Goal: Use online tool/utility: Use online tool/utility

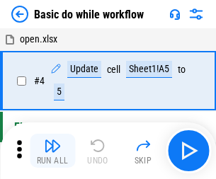
click at [52, 151] on img "button" at bounding box center [52, 145] width 17 height 17
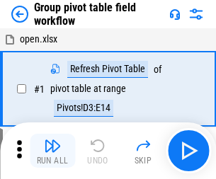
click at [52, 151] on img "button" at bounding box center [52, 145] width 17 height 17
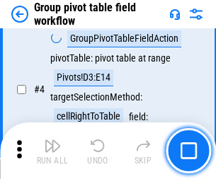
scroll to position [730, 0]
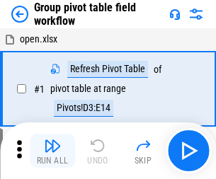
click at [52, 151] on img "button" at bounding box center [52, 145] width 17 height 17
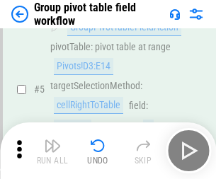
scroll to position [730, 0]
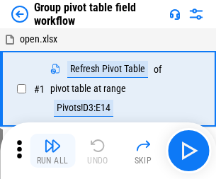
click at [52, 151] on img "button" at bounding box center [52, 145] width 17 height 17
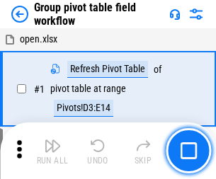
scroll to position [730, 0]
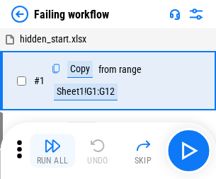
click at [52, 151] on img "button" at bounding box center [52, 145] width 17 height 17
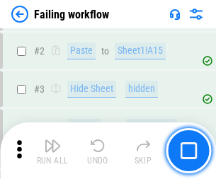
scroll to position [300, 0]
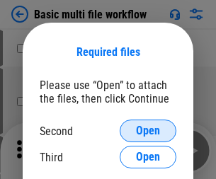
click at [148, 131] on span "Open" at bounding box center [148, 130] width 24 height 11
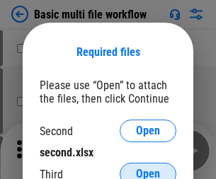
click at [148, 168] on span "Open" at bounding box center [148, 173] width 24 height 11
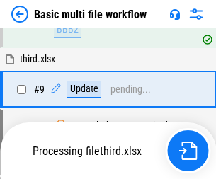
scroll to position [592, 0]
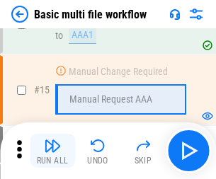
click at [52, 151] on img "button" at bounding box center [52, 145] width 17 height 17
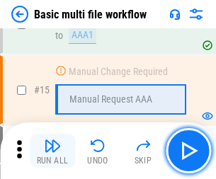
scroll to position [941, 0]
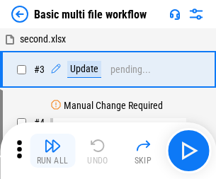
click at [52, 151] on img "button" at bounding box center [52, 145] width 17 height 17
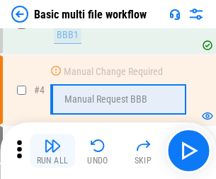
click at [52, 151] on img "button" at bounding box center [52, 145] width 17 height 17
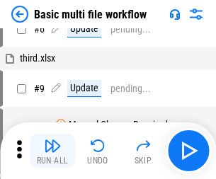
click at [52, 151] on img "button" at bounding box center [52, 145] width 17 height 17
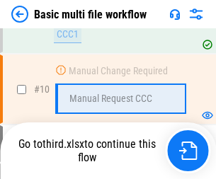
scroll to position [663, 0]
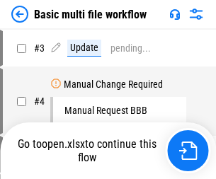
scroll to position [57, 0]
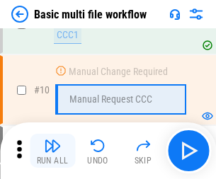
click at [52, 151] on img "button" at bounding box center [52, 145] width 17 height 17
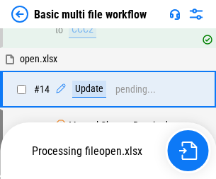
scroll to position [740, 0]
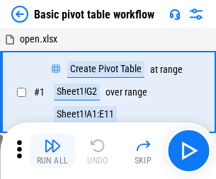
click at [52, 151] on img "button" at bounding box center [52, 145] width 17 height 17
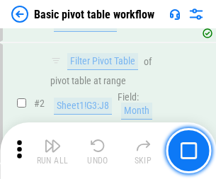
scroll to position [339, 0]
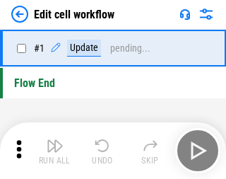
click at [52, 151] on img "button" at bounding box center [55, 145] width 17 height 17
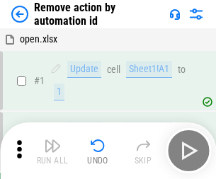
scroll to position [52, 0]
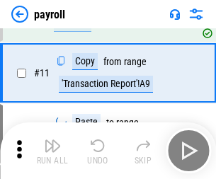
scroll to position [103, 0]
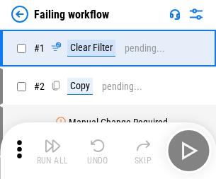
click at [52, 151] on img "button" at bounding box center [52, 145] width 17 height 17
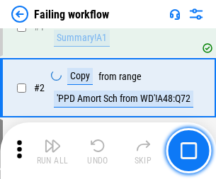
scroll to position [228, 0]
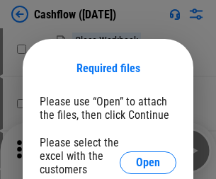
scroll to position [154, 0]
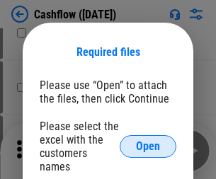
click at [148, 141] on span "Open" at bounding box center [148, 146] width 24 height 11
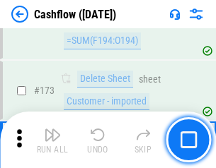
scroll to position [1497, 0]
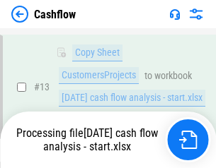
scroll to position [212, 0]
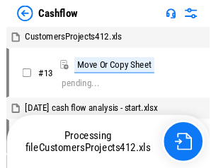
scroll to position [16, 0]
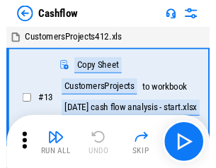
scroll to position [16, 0]
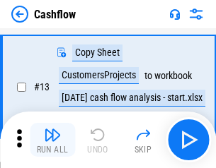
click at [52, 140] on img "button" at bounding box center [52, 135] width 17 height 17
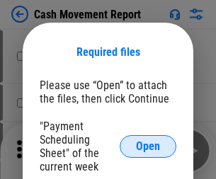
click at [148, 146] on span "Open" at bounding box center [148, 146] width 24 height 11
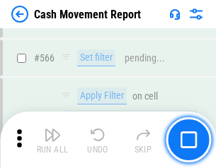
scroll to position [6482, 0]
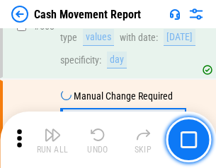
click at [52, 140] on img "button" at bounding box center [52, 135] width 17 height 17
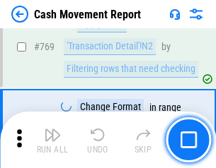
scroll to position [7859, 0]
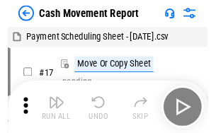
scroll to position [25, 0]
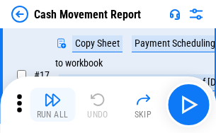
click at [52, 105] on img "button" at bounding box center [52, 99] width 17 height 17
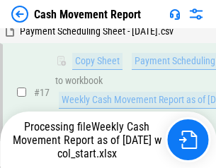
scroll to position [294, 0]
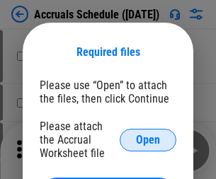
click at [148, 139] on span "Open" at bounding box center [148, 139] width 24 height 11
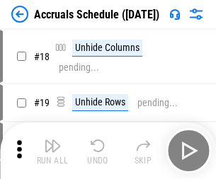
click at [52, 151] on img "button" at bounding box center [52, 145] width 17 height 17
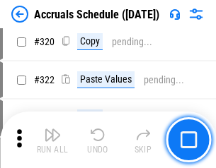
scroll to position [2631, 0]
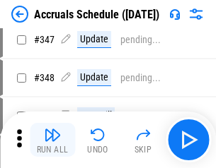
click at [52, 140] on img "button" at bounding box center [52, 135] width 17 height 17
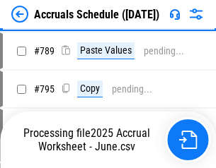
scroll to position [5941, 0]
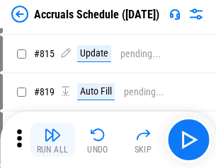
click at [52, 140] on img "button" at bounding box center [52, 135] width 17 height 17
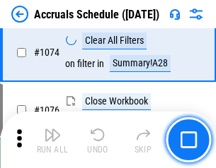
scroll to position [8470, 0]
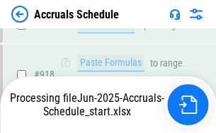
scroll to position [7476, 0]
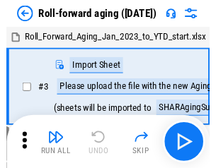
scroll to position [2, 0]
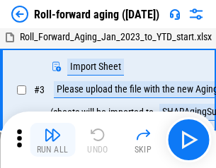
click at [52, 140] on img "button" at bounding box center [52, 135] width 17 height 17
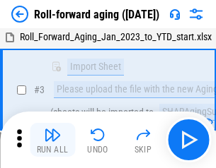
click at [52, 140] on img "button" at bounding box center [52, 135] width 17 height 17
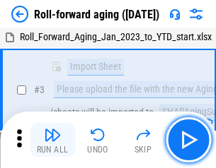
scroll to position [91, 0]
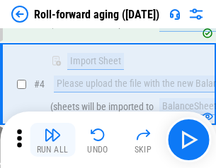
click at [52, 140] on img "button" at bounding box center [52, 135] width 17 height 17
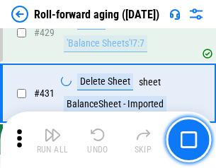
scroll to position [4904, 0]
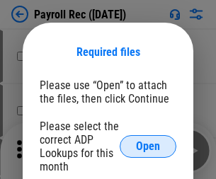
click at [148, 146] on span "Open" at bounding box center [148, 146] width 24 height 11
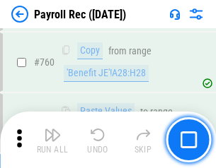
scroll to position [8554, 0]
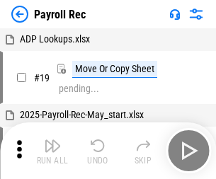
click at [52, 151] on img "button" at bounding box center [52, 145] width 17 height 17
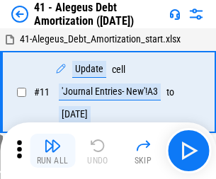
click at [52, 151] on img "button" at bounding box center [52, 145] width 17 height 17
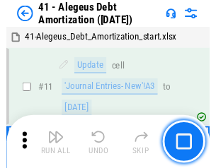
scroll to position [175, 0]
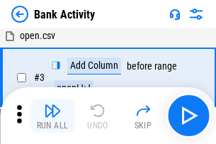
click at [52, 115] on img "button" at bounding box center [52, 110] width 17 height 17
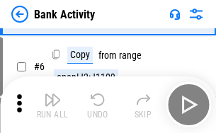
scroll to position [75, 0]
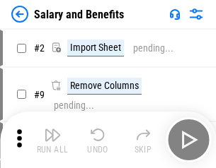
click at [52, 140] on img "button" at bounding box center [52, 135] width 17 height 17
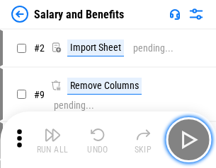
scroll to position [19, 0]
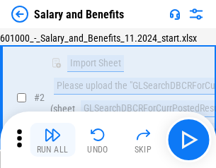
click at [52, 140] on img "button" at bounding box center [52, 135] width 17 height 17
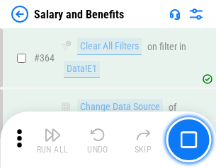
scroll to position [6660, 0]
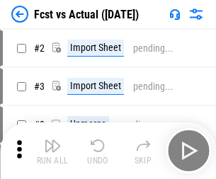
click at [52, 140] on img "button" at bounding box center [52, 145] width 17 height 17
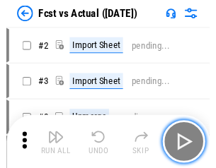
scroll to position [18, 0]
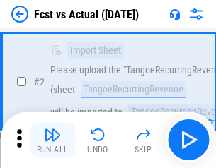
click at [52, 140] on img "button" at bounding box center [52, 135] width 17 height 17
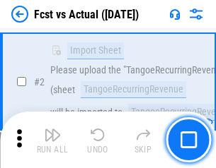
scroll to position [132, 0]
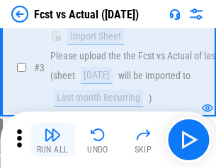
click at [52, 140] on img "button" at bounding box center [52, 135] width 17 height 17
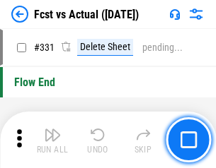
scroll to position [6769, 0]
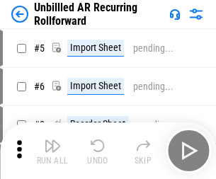
click at [52, 140] on img "button" at bounding box center [52, 145] width 17 height 17
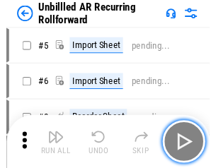
scroll to position [30, 0]
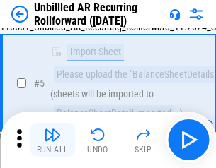
click at [52, 140] on img "button" at bounding box center [52, 135] width 17 height 17
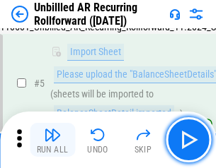
scroll to position [133, 0]
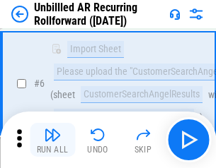
click at [52, 140] on img "button" at bounding box center [52, 135] width 17 height 17
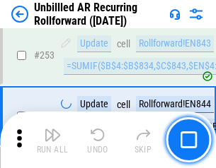
scroll to position [4804, 0]
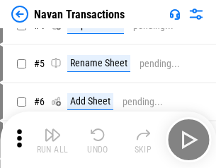
click at [52, 140] on img "button" at bounding box center [52, 135] width 17 height 17
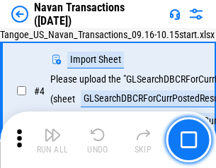
click at [52, 140] on img "button" at bounding box center [52, 135] width 17 height 17
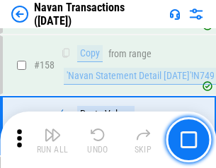
scroll to position [4585, 0]
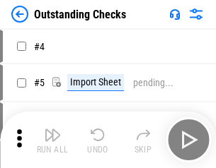
click at [52, 140] on img "button" at bounding box center [52, 135] width 17 height 17
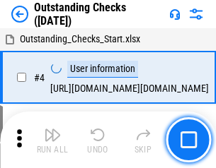
scroll to position [59, 0]
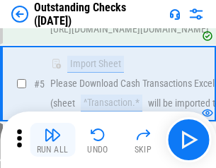
click at [52, 140] on img "button" at bounding box center [52, 135] width 17 height 17
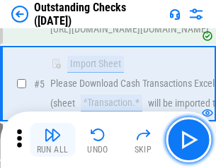
scroll to position [148, 0]
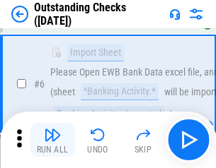
click at [52, 140] on img "button" at bounding box center [52, 135] width 17 height 17
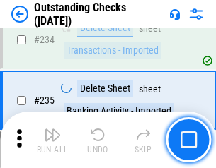
scroll to position [4294, 0]
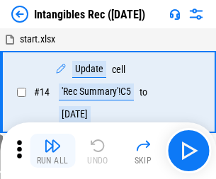
click at [52, 151] on img "button" at bounding box center [52, 145] width 17 height 17
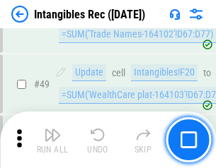
scroll to position [551, 0]
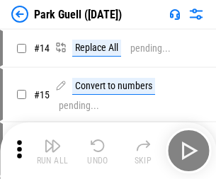
click at [52, 140] on img "button" at bounding box center [52, 145] width 17 height 17
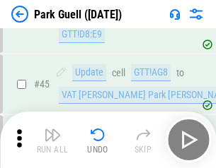
scroll to position [1769, 0]
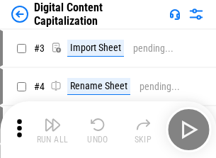
click at [52, 119] on img "button" at bounding box center [52, 124] width 17 height 17
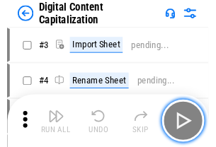
scroll to position [41, 0]
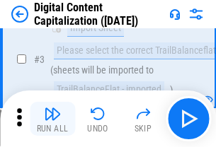
click at [52, 119] on img "button" at bounding box center [52, 113] width 17 height 17
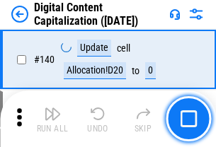
scroll to position [1500, 0]
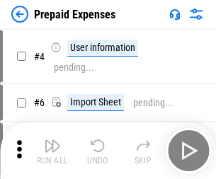
click at [52, 140] on img "button" at bounding box center [52, 145] width 17 height 17
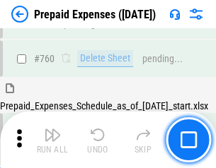
scroll to position [3920, 0]
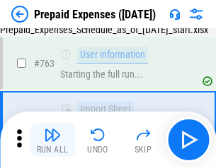
click at [52, 140] on img "button" at bounding box center [52, 135] width 17 height 17
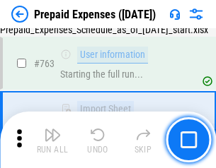
scroll to position [4003, 0]
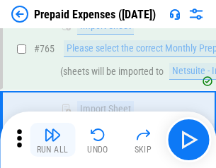
click at [52, 140] on img "button" at bounding box center [52, 135] width 17 height 17
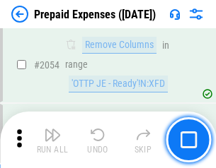
scroll to position [14783, 0]
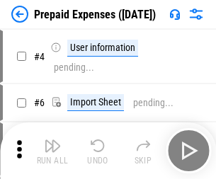
click at [52, 151] on img "button" at bounding box center [52, 145] width 17 height 17
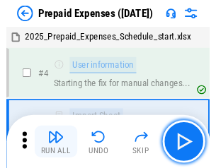
scroll to position [62, 0]
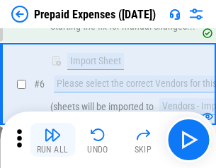
click at [52, 140] on img "button" at bounding box center [52, 135] width 17 height 17
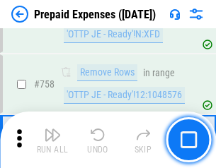
scroll to position [5039, 0]
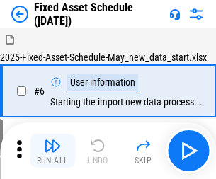
click at [52, 151] on img "button" at bounding box center [52, 145] width 17 height 17
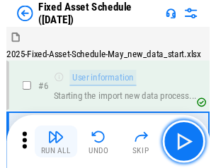
scroll to position [76, 0]
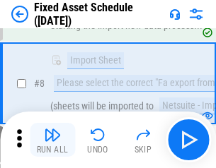
click at [52, 140] on img "button" at bounding box center [52, 135] width 17 height 17
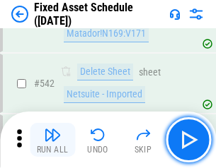
scroll to position [5042, 0]
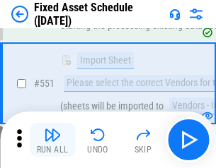
click at [52, 140] on img "button" at bounding box center [52, 135] width 17 height 17
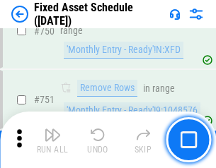
scroll to position [6895, 0]
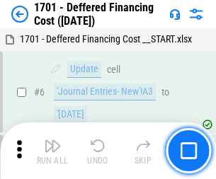
scroll to position [170, 0]
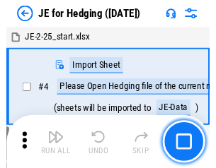
scroll to position [2, 0]
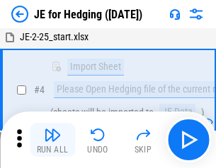
click at [52, 140] on img "button" at bounding box center [52, 135] width 17 height 17
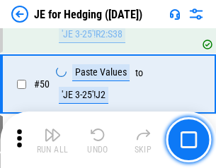
scroll to position [916, 0]
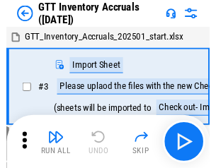
scroll to position [2, 0]
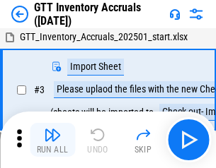
click at [52, 140] on img "button" at bounding box center [52, 135] width 17 height 17
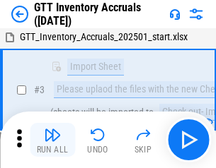
click at [52, 140] on img "button" at bounding box center [52, 135] width 17 height 17
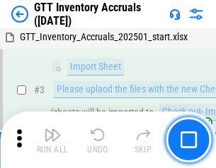
scroll to position [91, 0]
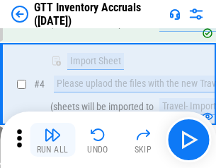
click at [52, 140] on img "button" at bounding box center [52, 135] width 17 height 17
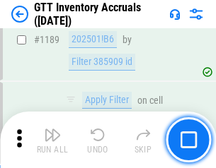
scroll to position [11548, 0]
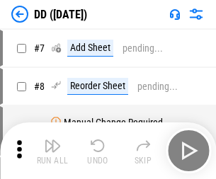
click at [52, 151] on img "button" at bounding box center [52, 145] width 17 height 17
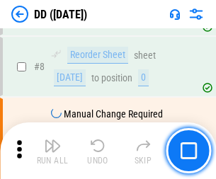
scroll to position [136, 0]
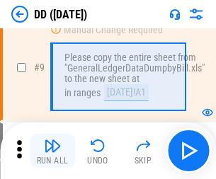
click at [52, 151] on img "button" at bounding box center [52, 145] width 17 height 17
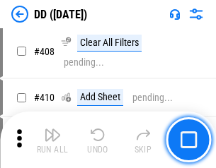
scroll to position [6328, 0]
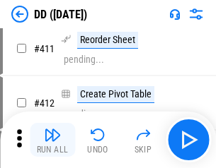
click at [52, 140] on img "button" at bounding box center [52, 135] width 17 height 17
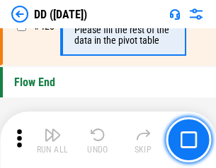
scroll to position [6769, 0]
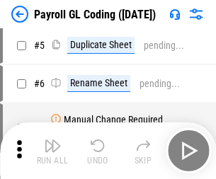
click at [52, 151] on img "button" at bounding box center [52, 145] width 17 height 17
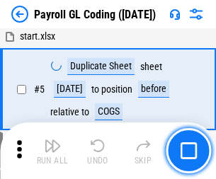
scroll to position [170, 0]
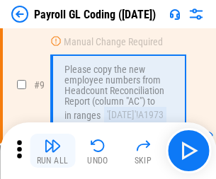
click at [52, 151] on img "button" at bounding box center [52, 145] width 17 height 17
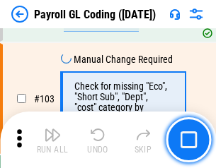
scroll to position [3318, 0]
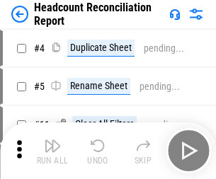
click at [52, 151] on img "button" at bounding box center [52, 145] width 17 height 17
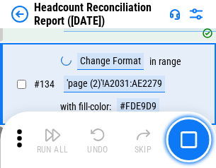
scroll to position [1700, 0]
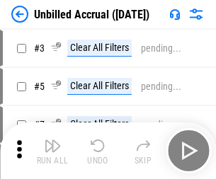
click at [52, 151] on img "button" at bounding box center [52, 145] width 17 height 17
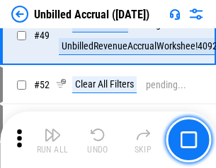
scroll to position [1283, 0]
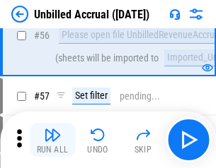
click at [52, 140] on img "button" at bounding box center [52, 135] width 17 height 17
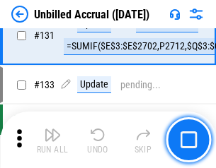
scroll to position [4212, 0]
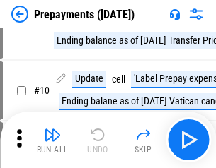
scroll to position [88, 0]
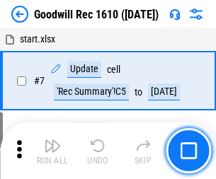
scroll to position [242, 0]
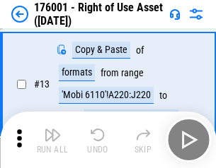
scroll to position [91, 0]
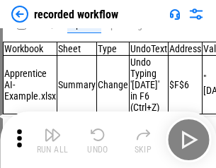
click at [52, 140] on img "button" at bounding box center [52, 135] width 17 height 17
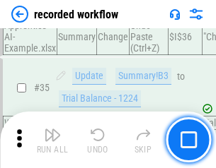
scroll to position [4420, 0]
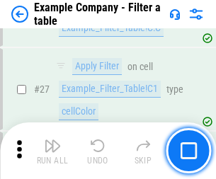
scroll to position [1294, 0]
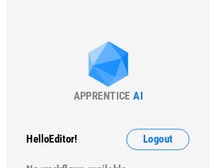
scroll to position [22, 0]
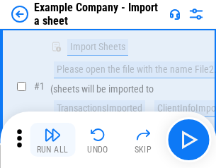
click at [52, 140] on img "button" at bounding box center [52, 135] width 17 height 17
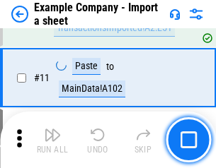
scroll to position [313, 0]
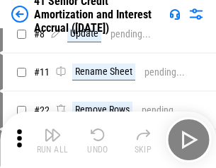
click at [52, 140] on img "button" at bounding box center [52, 135] width 17 height 17
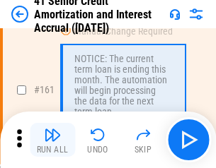
click at [52, 140] on img "button" at bounding box center [52, 135] width 17 height 17
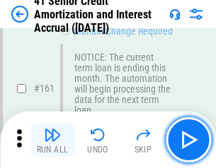
scroll to position [1513, 0]
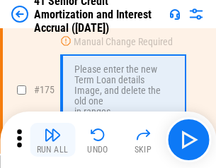
click at [52, 140] on img "button" at bounding box center [52, 135] width 17 height 17
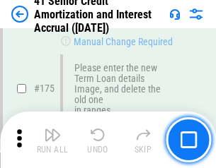
scroll to position [1656, 0]
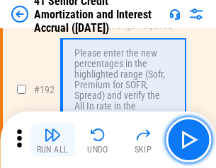
click at [52, 140] on img "button" at bounding box center [52, 135] width 17 height 17
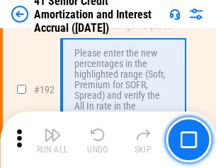
scroll to position [1805, 0]
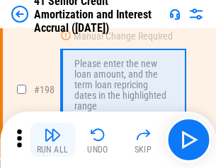
click at [52, 140] on img "button" at bounding box center [52, 135] width 17 height 17
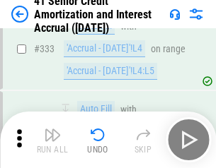
scroll to position [3613, 0]
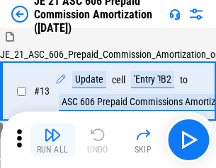
click at [52, 140] on img "button" at bounding box center [52, 135] width 17 height 17
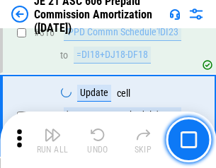
scroll to position [2640, 0]
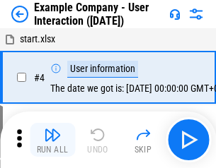
click at [52, 140] on img "button" at bounding box center [52, 135] width 17 height 17
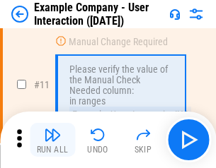
click at [52, 140] on img "button" at bounding box center [52, 135] width 17 height 17
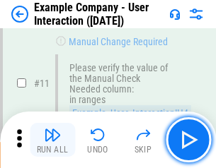
scroll to position [306, 0]
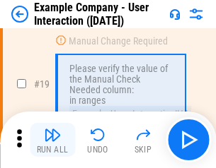
click at [52, 140] on img "button" at bounding box center [52, 135] width 17 height 17
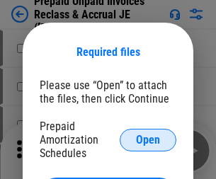
click at [148, 139] on span "Open" at bounding box center [148, 139] width 24 height 11
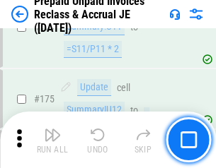
scroll to position [1909, 0]
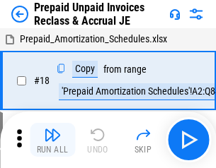
click at [52, 140] on img "button" at bounding box center [52, 135] width 17 height 17
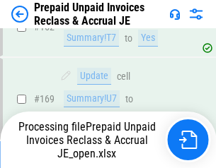
scroll to position [1230, 0]
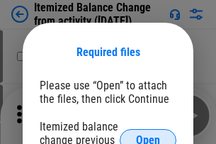
click at [148, 134] on span "Open" at bounding box center [148, 139] width 24 height 11
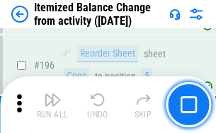
scroll to position [2722, 0]
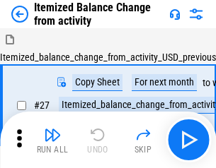
scroll to position [22, 0]
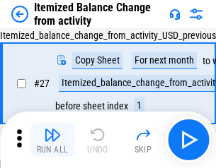
click at [52, 140] on img "button" at bounding box center [52, 135] width 17 height 17
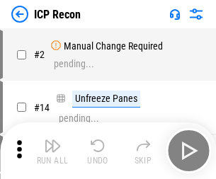
scroll to position [6, 0]
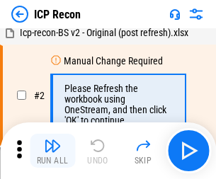
click at [52, 151] on img "button" at bounding box center [52, 145] width 17 height 17
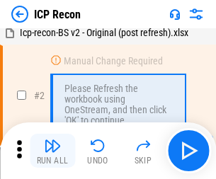
click at [52, 151] on img "button" at bounding box center [52, 145] width 17 height 17
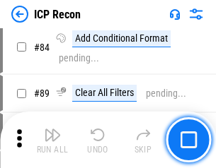
scroll to position [1386, 0]
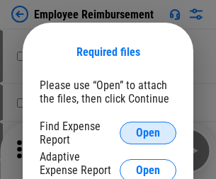
click at [148, 133] on span "Open" at bounding box center [148, 132] width 24 height 11
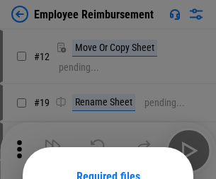
scroll to position [124, 0]
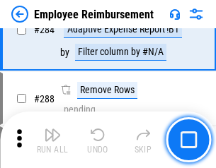
scroll to position [3844, 0]
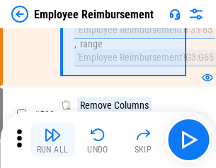
click at [52, 140] on img "button" at bounding box center [52, 135] width 17 height 17
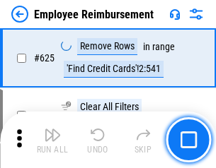
scroll to position [8467, 0]
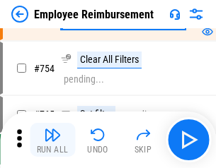
click at [52, 140] on img "button" at bounding box center [52, 135] width 17 height 17
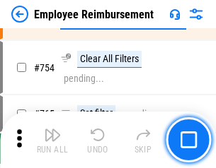
click at [52, 140] on img "button" at bounding box center [52, 135] width 17 height 17
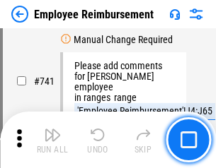
scroll to position [9922, 0]
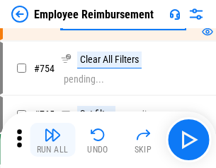
click at [52, 140] on img "button" at bounding box center [52, 135] width 17 height 17
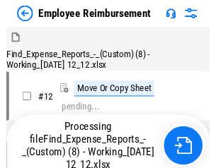
scroll to position [48, 0]
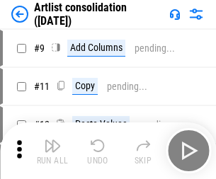
click at [52, 151] on img "button" at bounding box center [52, 145] width 17 height 17
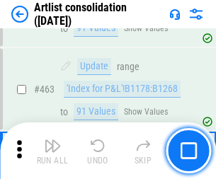
scroll to position [6192, 0]
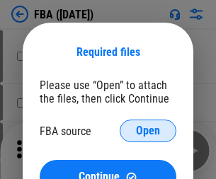
click at [148, 131] on span "Open" at bounding box center [148, 130] width 24 height 11
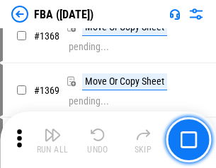
scroll to position [15188, 0]
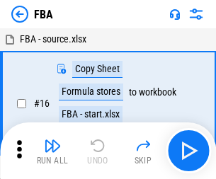
scroll to position [14, 0]
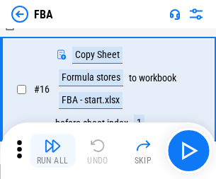
click at [52, 151] on img "button" at bounding box center [52, 145] width 17 height 17
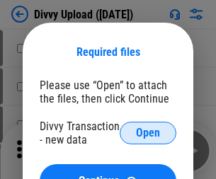
click at [148, 133] on span "Open" at bounding box center [148, 132] width 24 height 11
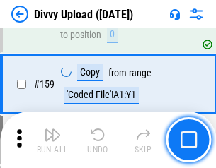
scroll to position [1464, 0]
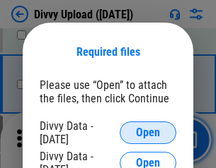
click at [148, 133] on span "Open" at bounding box center [148, 132] width 24 height 11
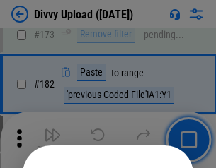
scroll to position [1588, 0]
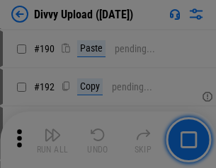
scroll to position [1785, 0]
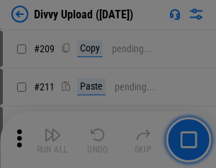
scroll to position [2402, 0]
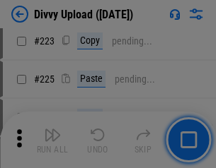
scroll to position [2822, 0]
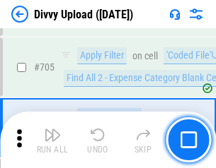
scroll to position [9674, 0]
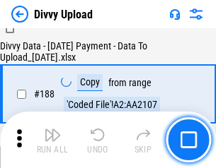
scroll to position [1665, 0]
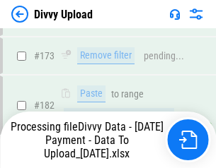
scroll to position [1583, 0]
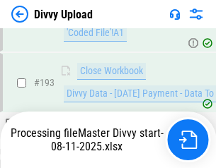
scroll to position [1976, 0]
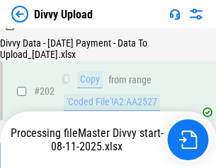
scroll to position [2288, 0]
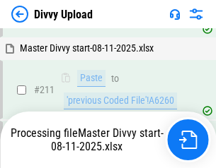
scroll to position [2733, 0]
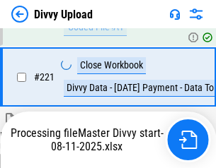
scroll to position [3142, 0]
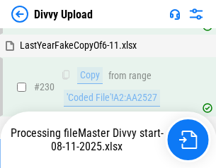
scroll to position [3510, 0]
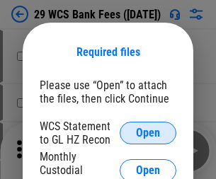
click at [148, 133] on span "Open" at bounding box center [148, 132] width 24 height 11
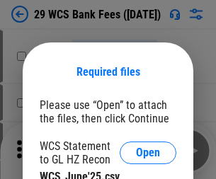
scroll to position [20, 0]
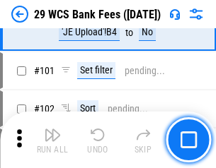
scroll to position [1378, 0]
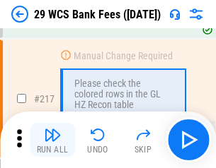
click at [52, 140] on img "button" at bounding box center [52, 135] width 17 height 17
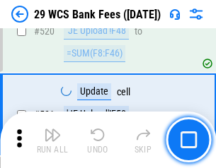
scroll to position [7298, 0]
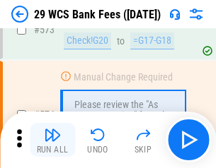
click at [52, 140] on img "button" at bounding box center [52, 135] width 17 height 17
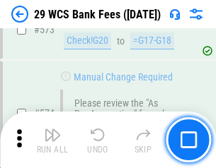
scroll to position [7832, 0]
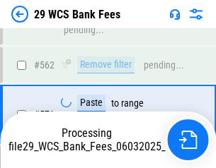
scroll to position [7815, 0]
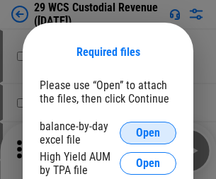
click at [148, 133] on span "Open" at bounding box center [148, 132] width 24 height 11
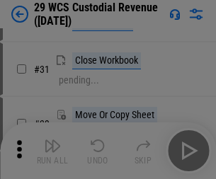
scroll to position [303, 0]
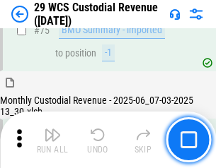
scroll to position [1477, 0]
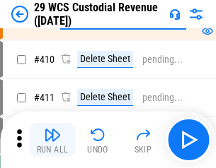
click at [52, 140] on img "button" at bounding box center [52, 135] width 17 height 17
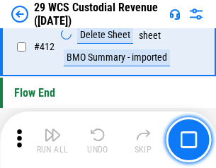
scroll to position [6754, 0]
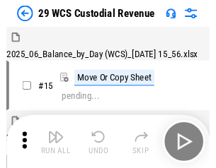
scroll to position [34, 0]
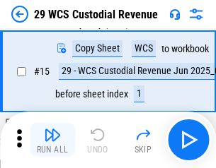
click at [52, 140] on img "button" at bounding box center [52, 135] width 17 height 17
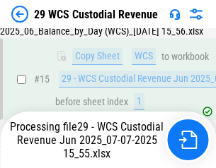
scroll to position [320, 0]
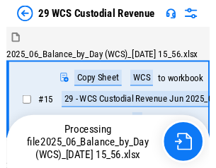
scroll to position [34, 0]
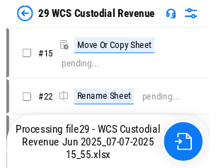
scroll to position [26, 0]
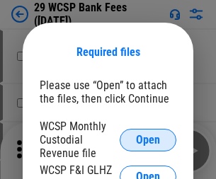
click at [148, 139] on span "Open" at bounding box center [148, 139] width 24 height 11
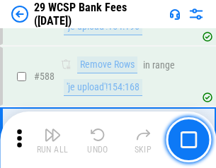
scroll to position [5567, 0]
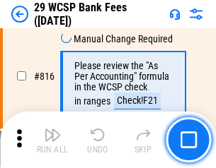
click at [52, 140] on img "button" at bounding box center [52, 135] width 17 height 17
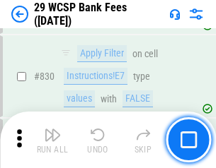
scroll to position [8973, 0]
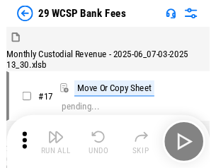
scroll to position [34, 0]
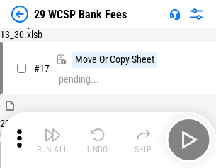
click at [52, 140] on img "button" at bounding box center [52, 135] width 17 height 17
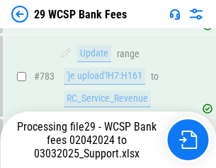
scroll to position [8359, 0]
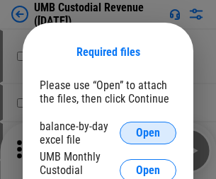
click at [148, 133] on span "Open" at bounding box center [148, 132] width 24 height 11
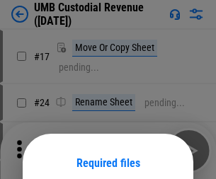
scroll to position [111, 0]
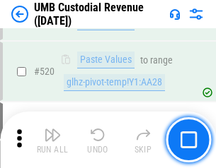
scroll to position [5770, 0]
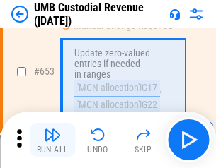
click at [52, 140] on img "button" at bounding box center [52, 135] width 17 height 17
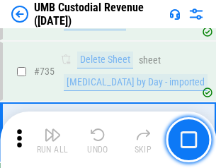
scroll to position [8648, 0]
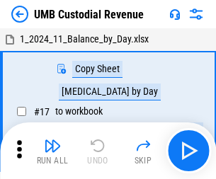
scroll to position [11, 0]
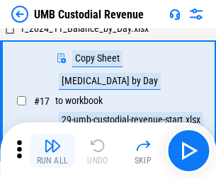
click at [52, 151] on img "button" at bounding box center [52, 145] width 17 height 17
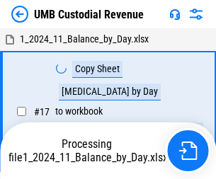
scroll to position [11, 0]
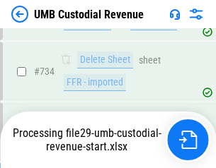
scroll to position [8615, 0]
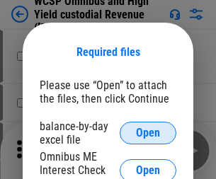
click at [148, 133] on span "Open" at bounding box center [148, 132] width 24 height 11
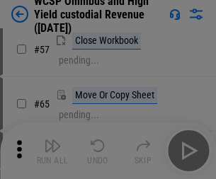
scroll to position [617, 0]
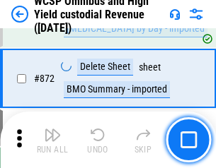
scroll to position [11969, 0]
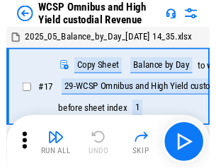
scroll to position [8, 0]
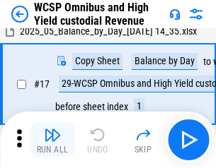
click at [52, 140] on img "button" at bounding box center [52, 135] width 17 height 17
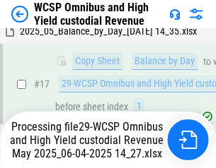
scroll to position [294, 0]
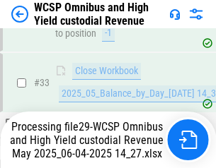
scroll to position [700, 0]
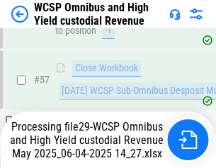
scroll to position [1451, 0]
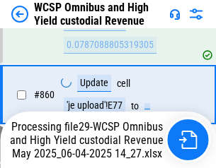
scroll to position [11937, 0]
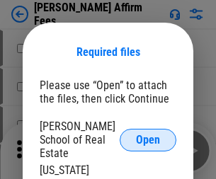
click at [148, 134] on span "Open" at bounding box center [148, 139] width 24 height 11
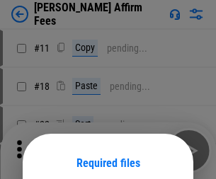
scroll to position [111, 0]
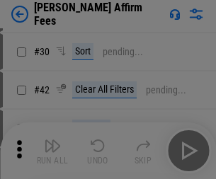
scroll to position [288, 0]
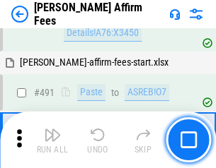
scroll to position [3845, 0]
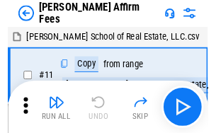
scroll to position [14, 0]
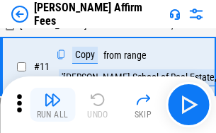
click at [52, 105] on img "button" at bounding box center [52, 99] width 17 height 17
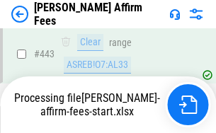
scroll to position [3709, 0]
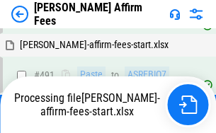
scroll to position [3791, 0]
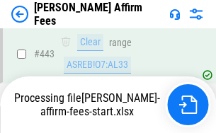
scroll to position [3709, 0]
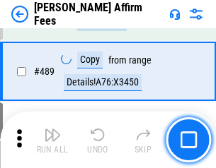
scroll to position [3691, 0]
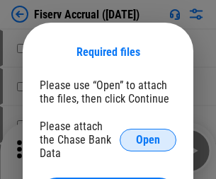
click at [148, 134] on span "Open" at bounding box center [148, 139] width 24 height 11
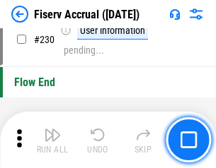
scroll to position [4481, 0]
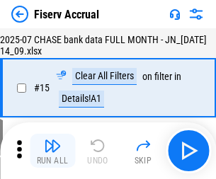
click at [52, 151] on img "button" at bounding box center [52, 145] width 17 height 17
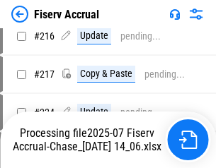
scroll to position [4380, 0]
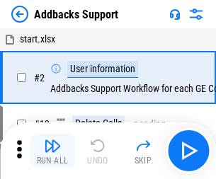
click at [52, 140] on img "button" at bounding box center [52, 145] width 17 height 17
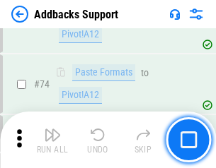
scroll to position [1030, 0]
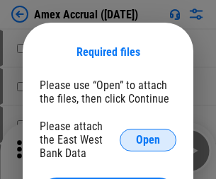
click at [148, 139] on span "Open" at bounding box center [148, 139] width 24 height 11
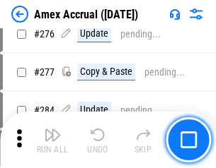
scroll to position [3681, 0]
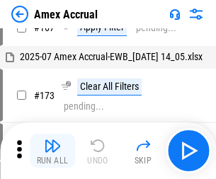
click at [52, 151] on img "button" at bounding box center [52, 145] width 17 height 17
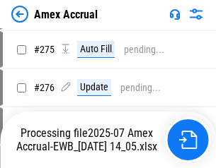
scroll to position [4123, 0]
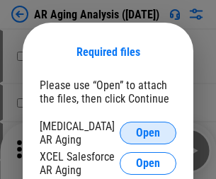
click at [148, 131] on span "Open" at bounding box center [148, 132] width 24 height 11
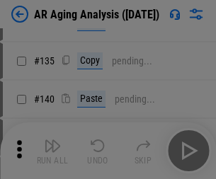
scroll to position [426, 0]
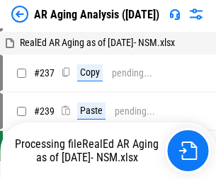
scroll to position [14, 0]
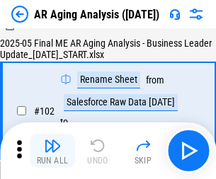
click at [52, 151] on img "button" at bounding box center [52, 145] width 17 height 17
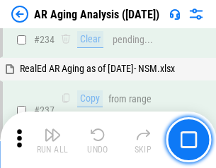
scroll to position [2192, 0]
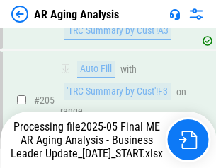
scroll to position [2176, 0]
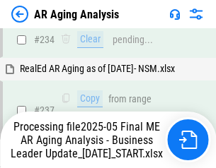
scroll to position [2235, 0]
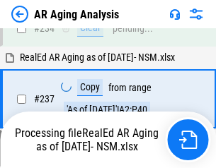
scroll to position [2235, 0]
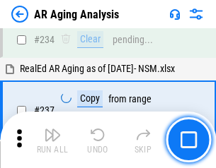
scroll to position [2176, 0]
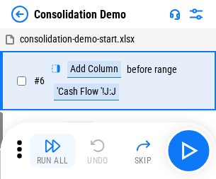
click at [52, 151] on img "button" at bounding box center [52, 145] width 17 height 17
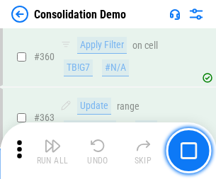
scroll to position [4740, 0]
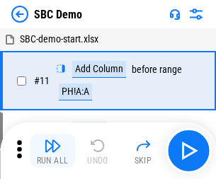
click at [52, 151] on img "button" at bounding box center [52, 145] width 17 height 17
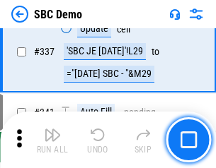
scroll to position [3720, 0]
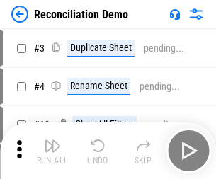
click at [52, 151] on img "button" at bounding box center [52, 145] width 17 height 17
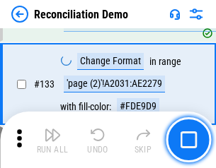
scroll to position [1679, 0]
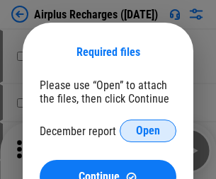
click at [148, 131] on span "Open" at bounding box center [148, 130] width 24 height 11
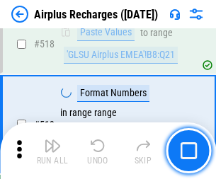
scroll to position [6086, 0]
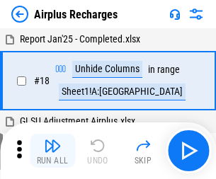
click at [52, 151] on img "button" at bounding box center [52, 145] width 17 height 17
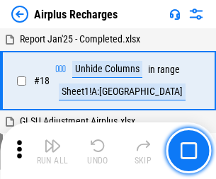
scroll to position [62, 0]
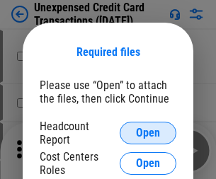
click at [148, 133] on span "Open" at bounding box center [148, 132] width 24 height 11
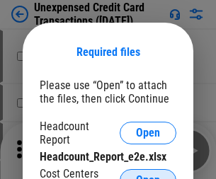
click at [148, 175] on span "Open" at bounding box center [148, 180] width 24 height 11
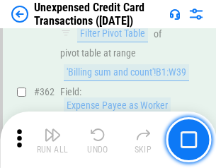
scroll to position [3637, 0]
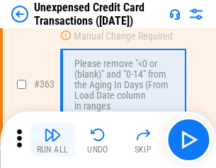
click at [52, 140] on img "button" at bounding box center [52, 135] width 17 height 17
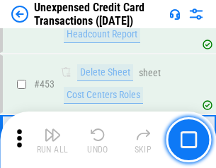
scroll to position [4823, 0]
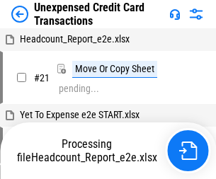
scroll to position [22, 0]
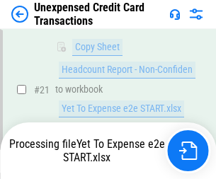
scroll to position [230, 0]
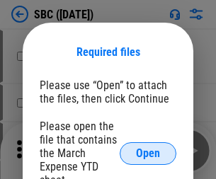
click at [148, 153] on span "Open" at bounding box center [148, 153] width 24 height 11
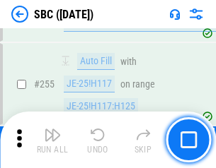
scroll to position [2764, 0]
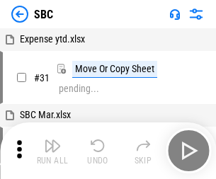
scroll to position [14, 0]
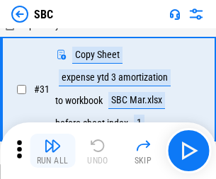
click at [52, 151] on img "button" at bounding box center [52, 145] width 17 height 17
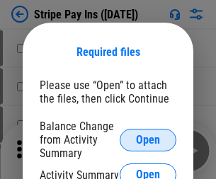
click at [148, 139] on span "Open" at bounding box center [148, 139] width 24 height 11
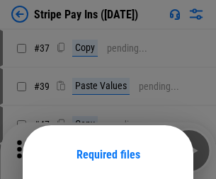
scroll to position [103, 0]
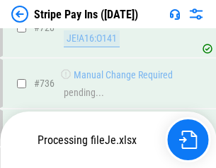
scroll to position [7447, 0]
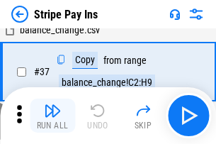
click at [52, 115] on img "button" at bounding box center [52, 110] width 17 height 17
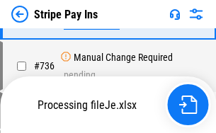
scroll to position [7416, 0]
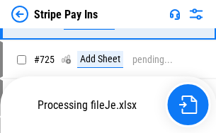
scroll to position [7416, 0]
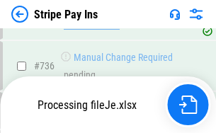
scroll to position [7416, 0]
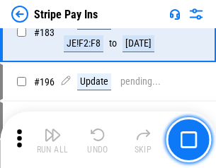
scroll to position [1914, 0]
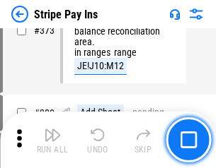
click at [52, 140] on img "button" at bounding box center [52, 135] width 17 height 17
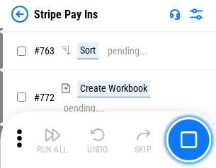
scroll to position [7398, 0]
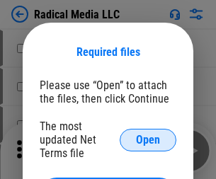
click at [148, 139] on span "Open" at bounding box center [148, 139] width 24 height 11
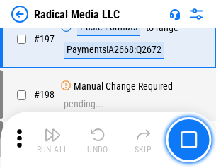
scroll to position [3271, 0]
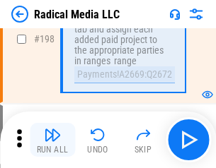
click at [52, 140] on img "button" at bounding box center [52, 135] width 17 height 17
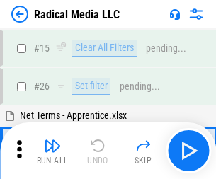
scroll to position [79, 0]
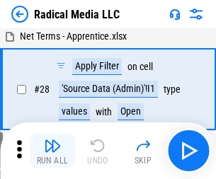
click at [52, 151] on img "button" at bounding box center [52, 145] width 17 height 17
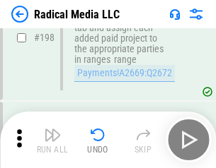
scroll to position [3546, 0]
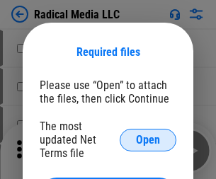
click at [148, 139] on span "Open" at bounding box center [148, 139] width 24 height 11
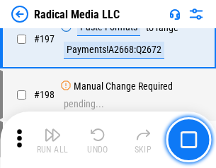
scroll to position [3271, 0]
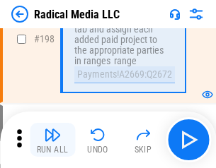
click at [52, 140] on img "button" at bounding box center [52, 135] width 17 height 17
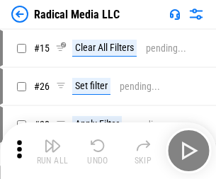
scroll to position [79, 0]
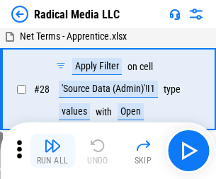
click at [52, 151] on img "button" at bounding box center [52, 145] width 17 height 17
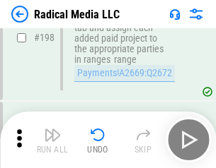
scroll to position [3546, 0]
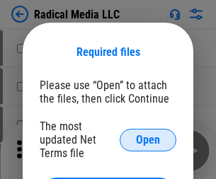
click at [148, 139] on span "Open" at bounding box center [148, 139] width 24 height 11
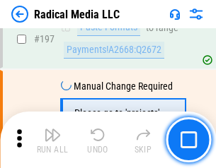
scroll to position [3271, 0]
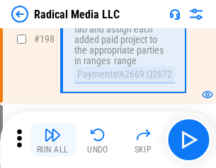
click at [52, 140] on img "button" at bounding box center [52, 135] width 17 height 17
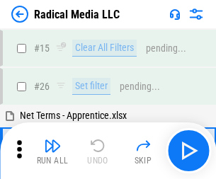
scroll to position [79, 0]
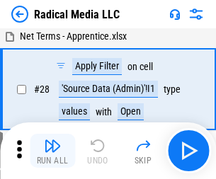
click at [52, 151] on img "button" at bounding box center [52, 145] width 17 height 17
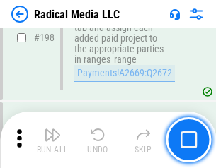
scroll to position [3546, 0]
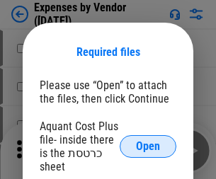
click at [148, 146] on span "Open" at bounding box center [148, 146] width 24 height 11
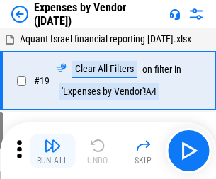
click at [52, 151] on img "button" at bounding box center [52, 145] width 17 height 17
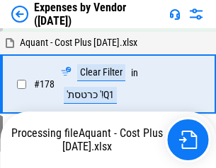
scroll to position [1103, 0]
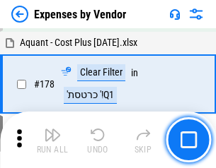
scroll to position [1103, 0]
